Goal: Check status

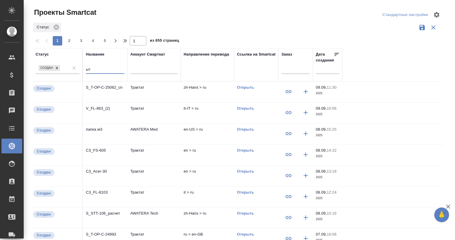
type input "ы"
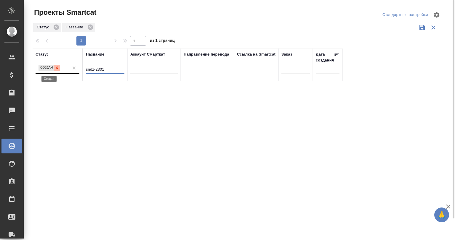
click at [56, 68] on icon at bounding box center [57, 68] width 4 height 4
type input "sndz-2301"
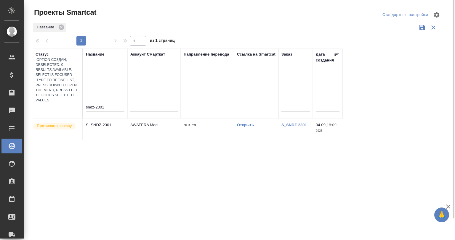
click at [51, 123] on p "Привязан к заказу" at bounding box center [54, 126] width 35 height 6
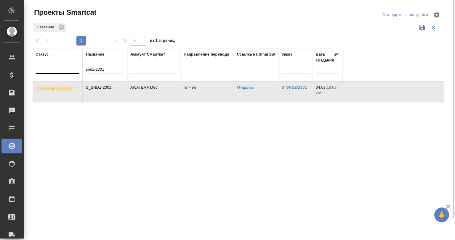
click at [51, 89] on p "Привязан к заказу" at bounding box center [54, 89] width 35 height 6
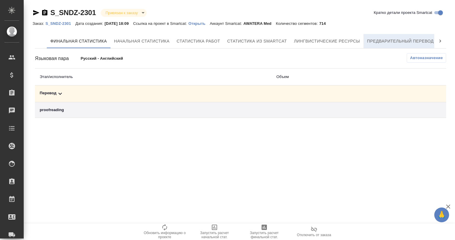
click at [414, 41] on span "Предварительный перевод" at bounding box center [400, 41] width 67 height 7
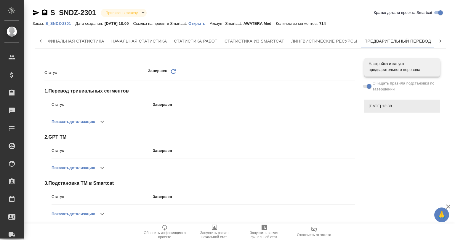
click at [31, 13] on div "S_SNDZ-2301 Привязан к заказу linkedToOrder Кратко детали проекта Smartcat Зака…" at bounding box center [240, 169] width 422 height 338
click at [34, 12] on icon "button" at bounding box center [36, 12] width 6 height 5
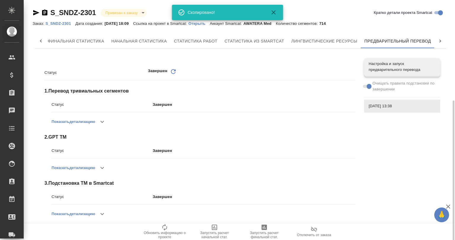
scroll to position [98, 0]
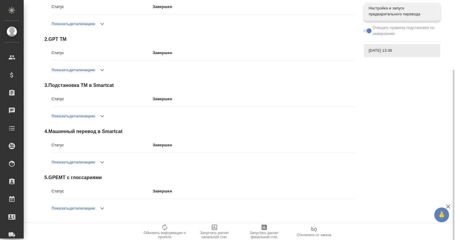
click at [102, 204] on button "button" at bounding box center [102, 209] width 14 height 14
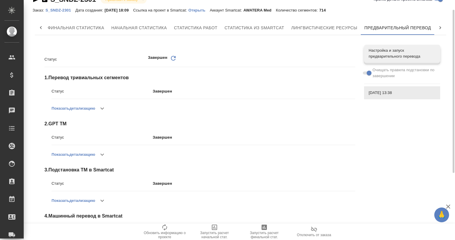
scroll to position [0, 0]
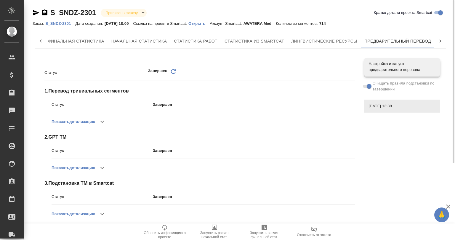
click at [105, 120] on icon "button" at bounding box center [102, 121] width 7 height 7
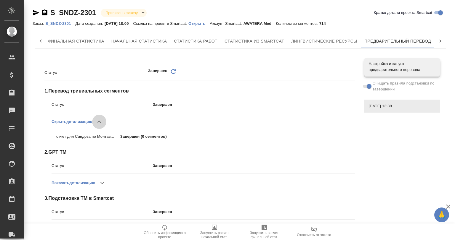
click at [104, 120] on button "button" at bounding box center [99, 122] width 14 height 14
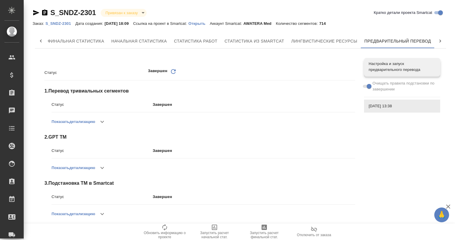
click at [34, 9] on icon "button" at bounding box center [36, 12] width 7 height 7
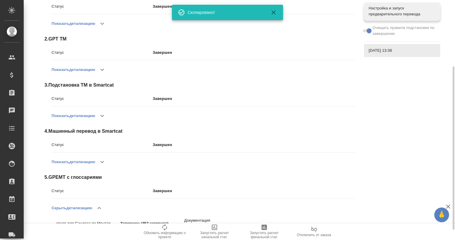
scroll to position [113, 0]
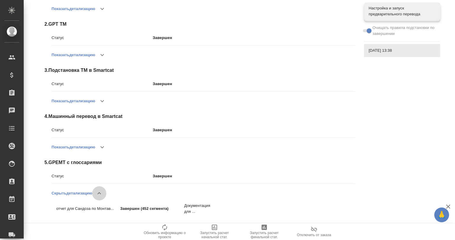
click at [99, 193] on icon "button" at bounding box center [99, 193] width 7 height 7
click at [102, 193] on icon "button" at bounding box center [102, 194] width 4 height 2
click at [101, 193] on icon "button" at bounding box center [99, 193] width 7 height 7
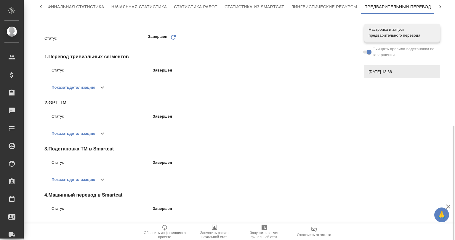
scroll to position [0, 0]
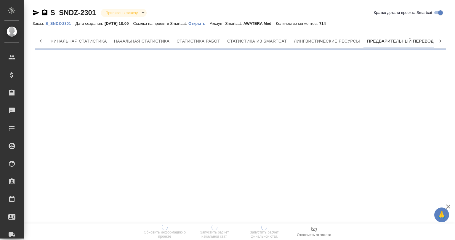
scroll to position [0, 3]
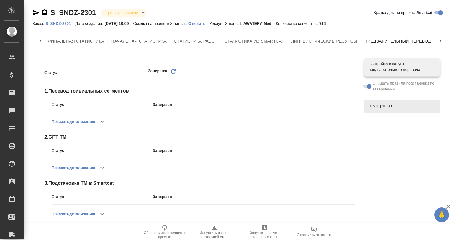
click at [171, 70] on icon "Обновить" at bounding box center [173, 71] width 7 height 7
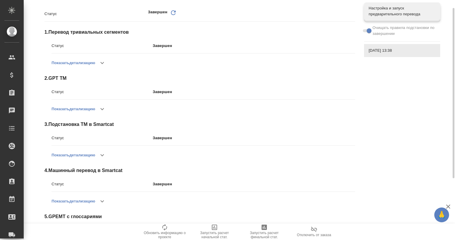
scroll to position [98, 0]
